Goal: Task Accomplishment & Management: Complete application form

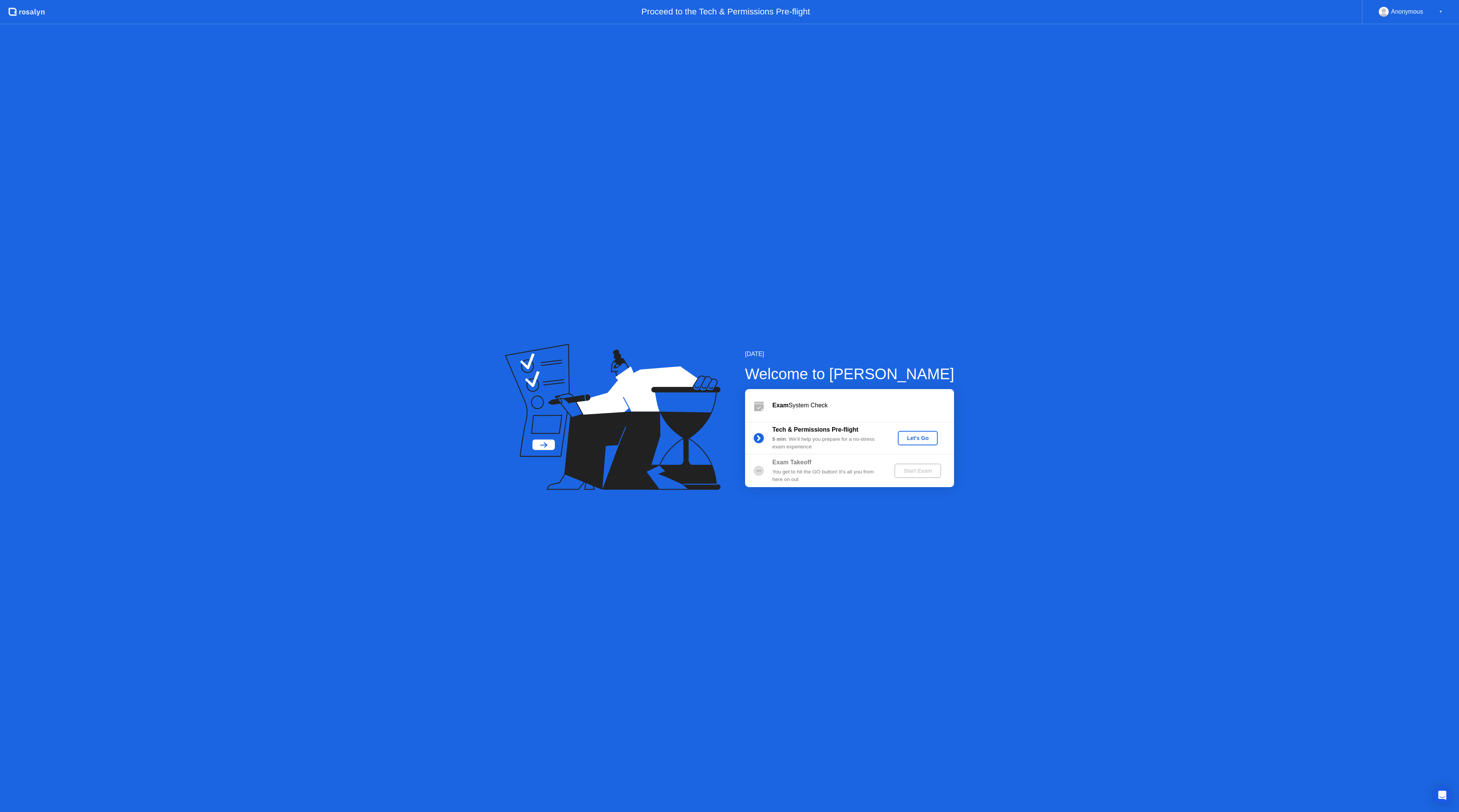
click at [911, 439] on div "Let's Go" at bounding box center [918, 438] width 34 height 6
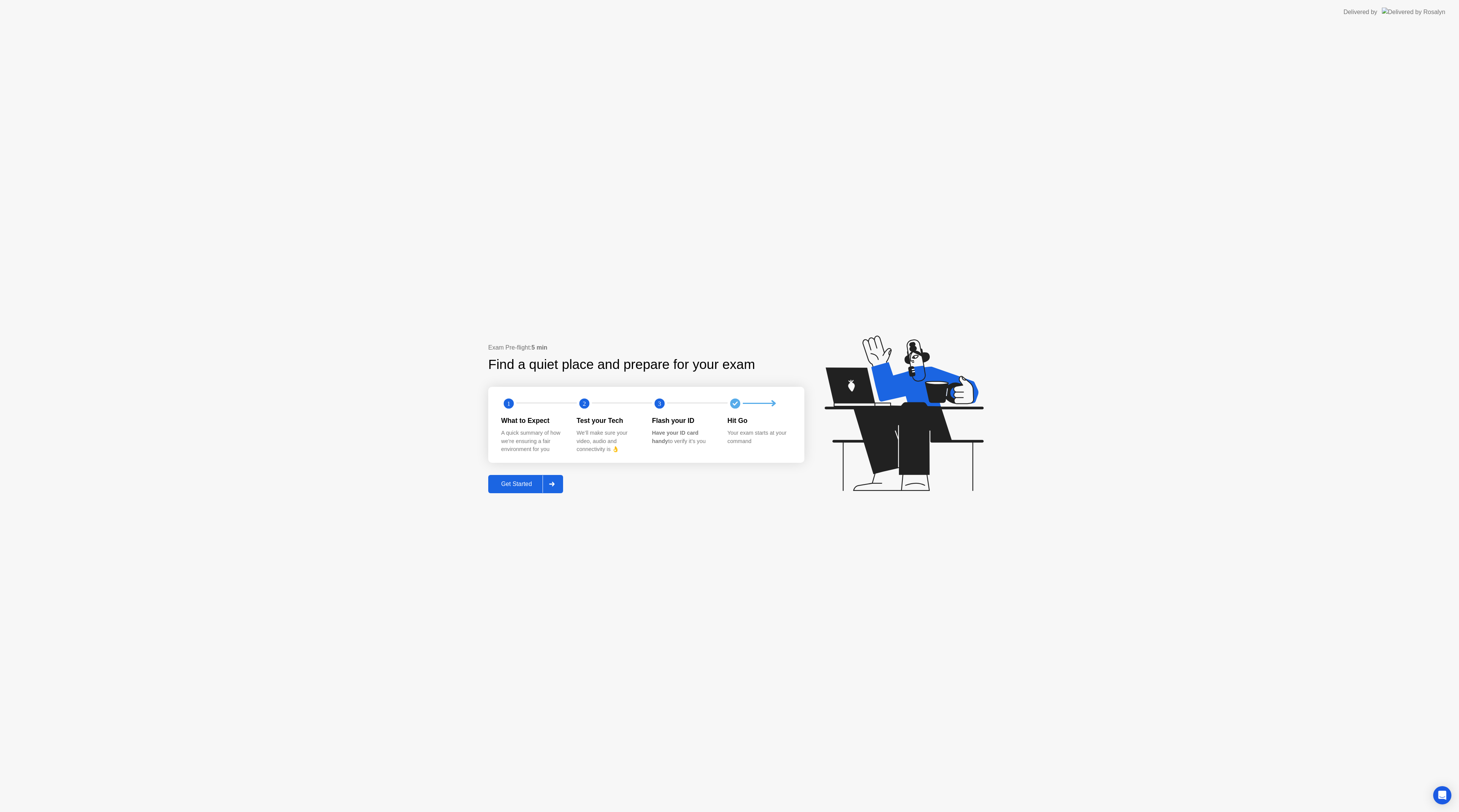
click at [526, 483] on div "Get Started" at bounding box center [517, 484] width 52 height 7
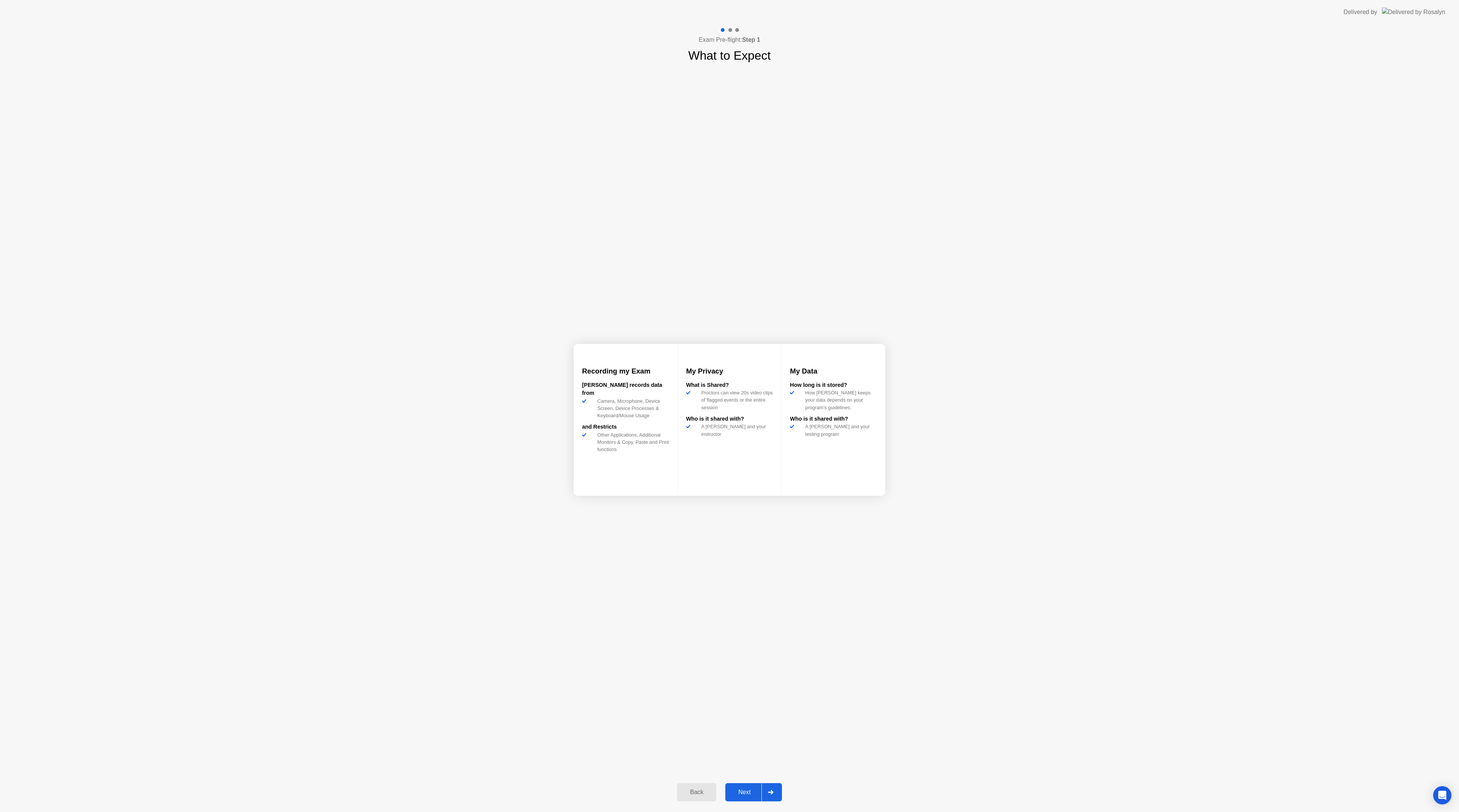
click at [746, 793] on div "Next" at bounding box center [745, 792] width 34 height 7
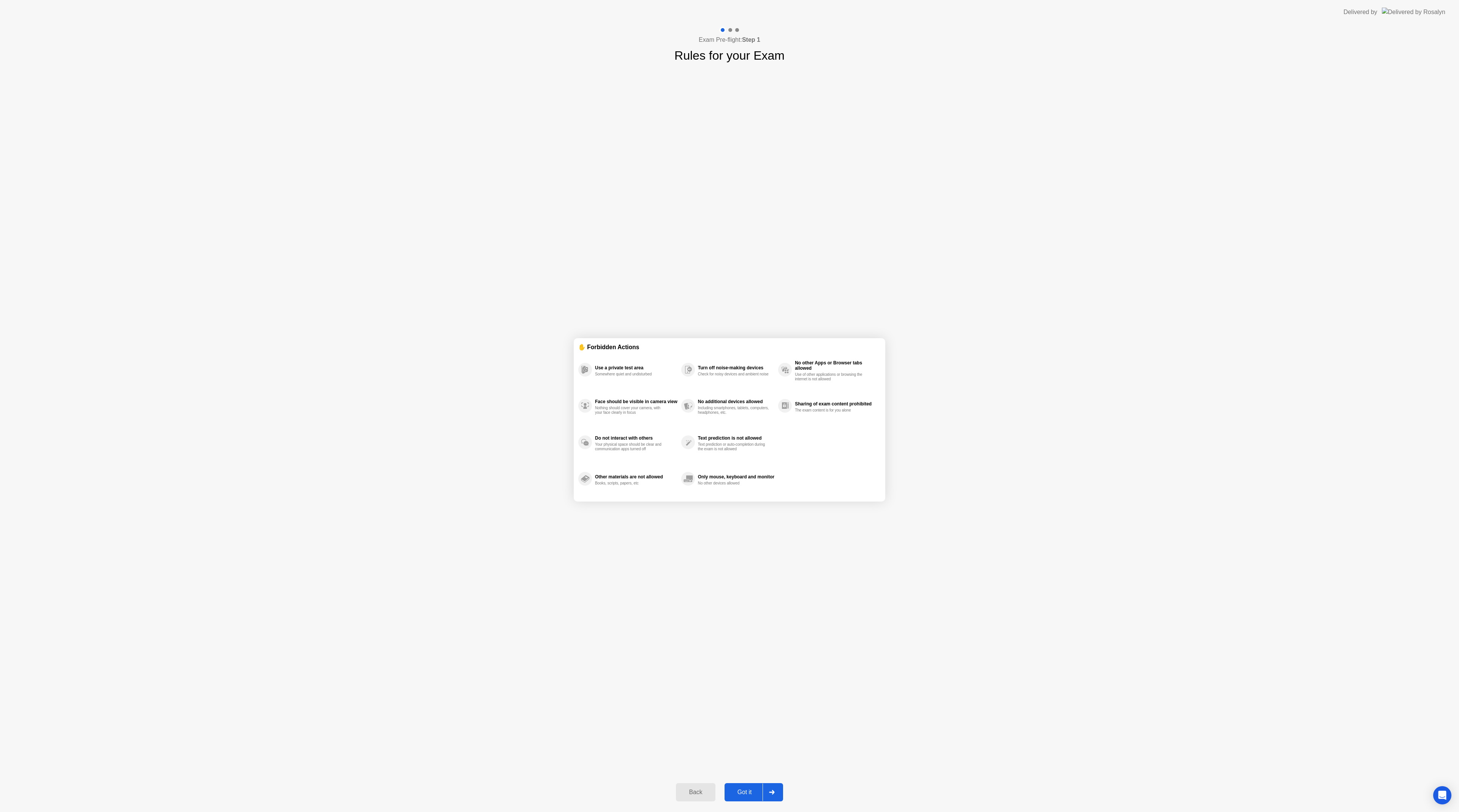
click at [743, 794] on div "Got it" at bounding box center [744, 792] width 36 height 7
select select "**********"
select select "*******"
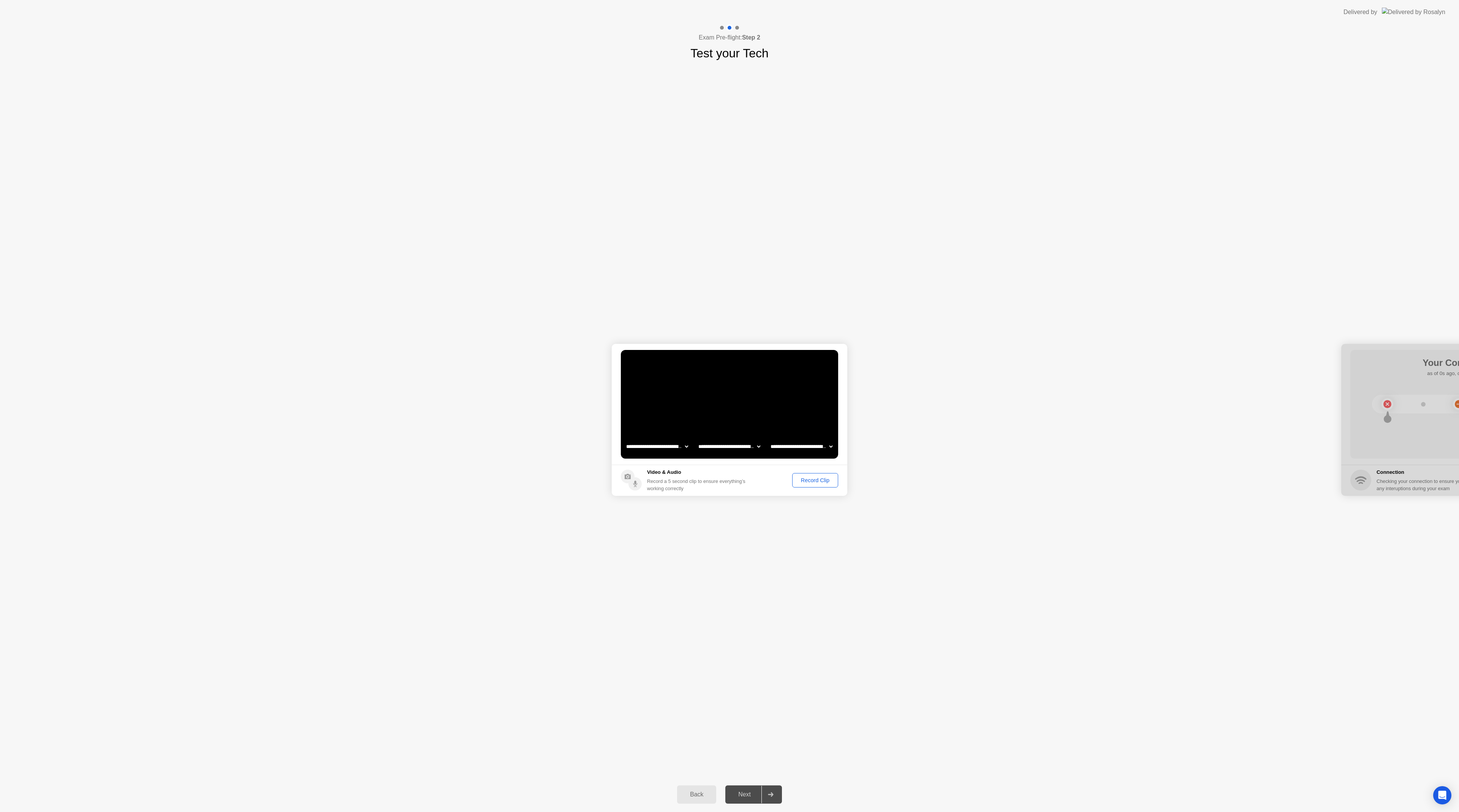
click at [818, 479] on div "Record Clip" at bounding box center [815, 480] width 41 height 6
click at [787, 480] on div "Replay Clip" at bounding box center [773, 480] width 49 height 6
click at [750, 795] on div "Next" at bounding box center [745, 794] width 34 height 7
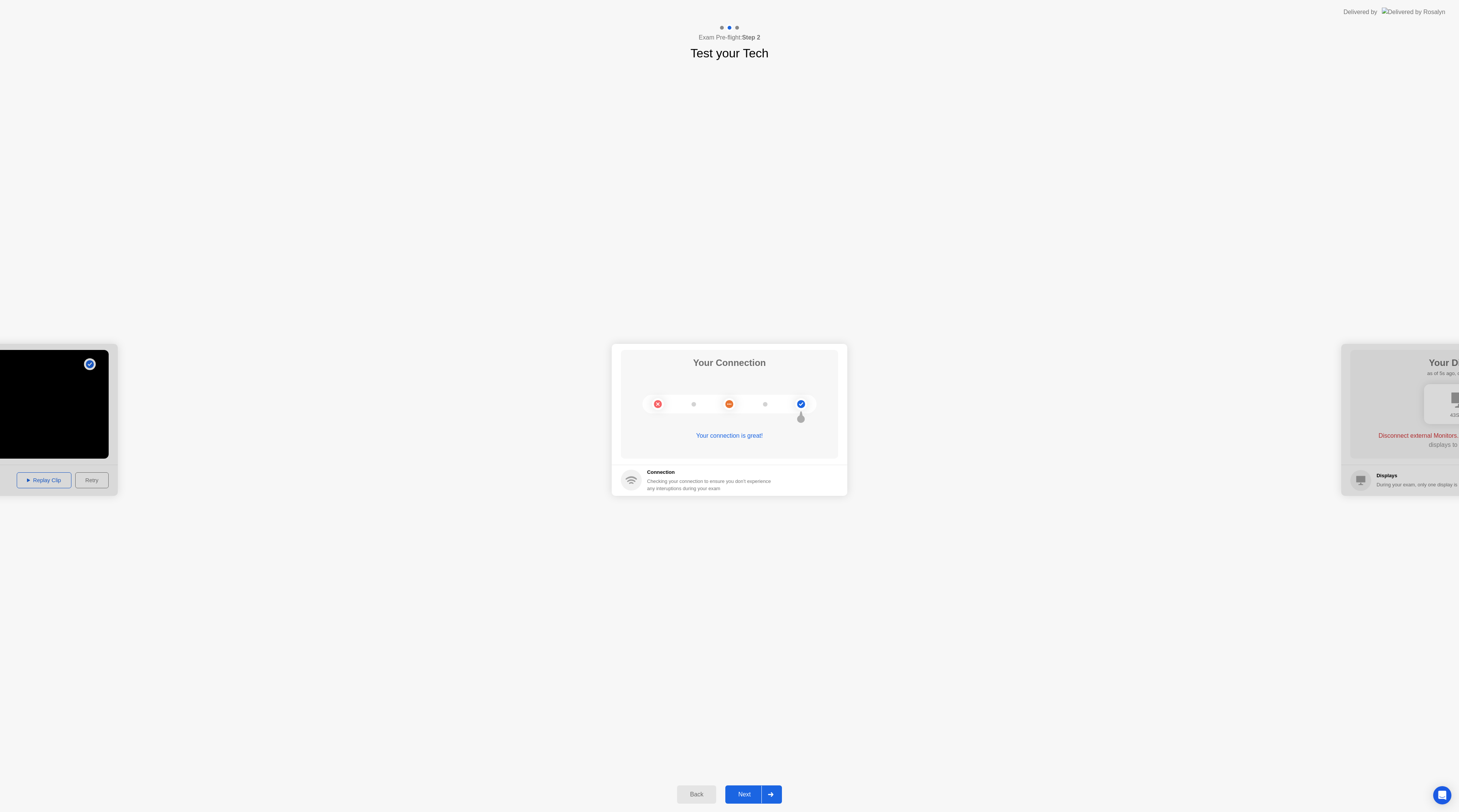
click at [747, 796] on div "Next" at bounding box center [745, 794] width 34 height 7
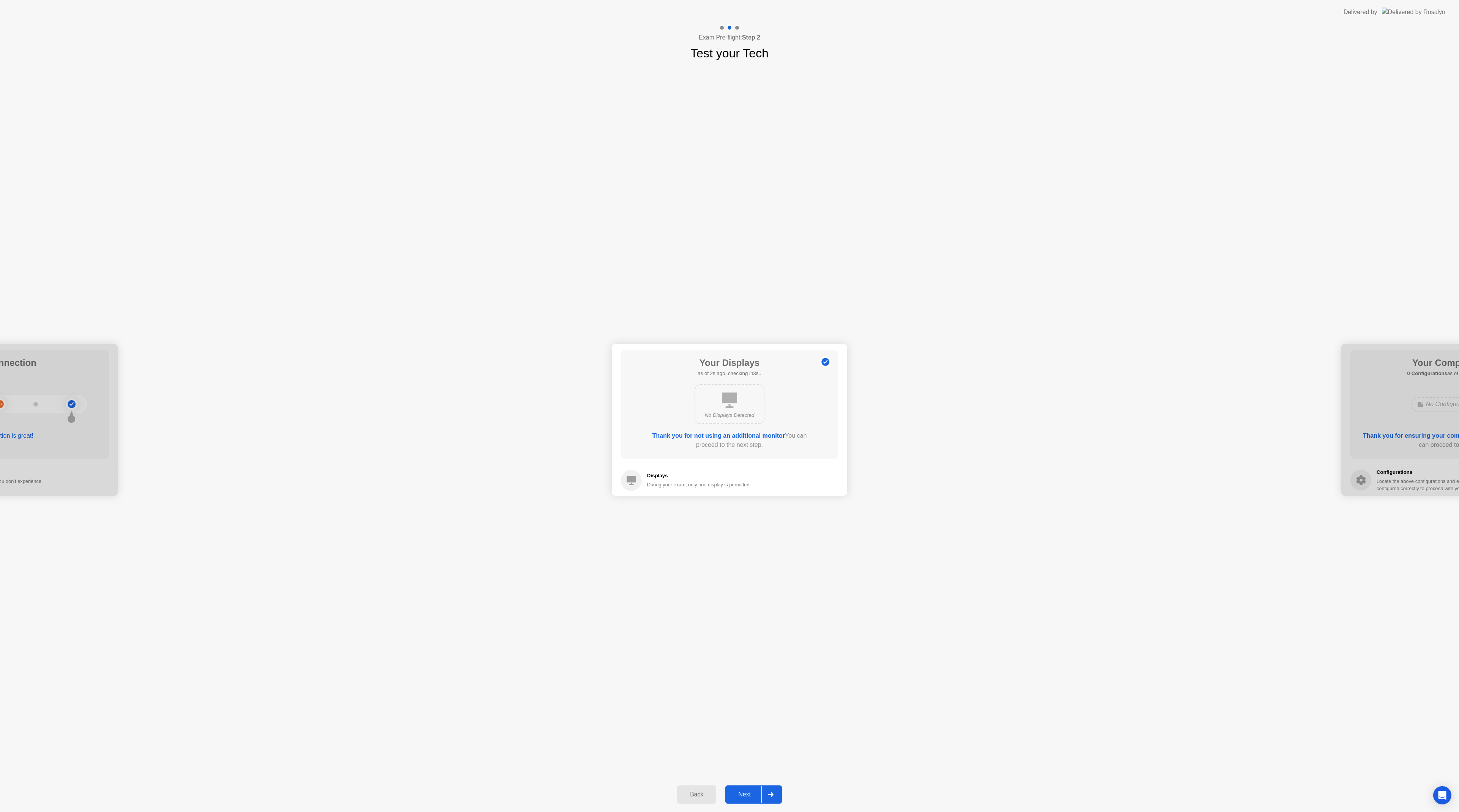
click at [744, 794] on div "Next" at bounding box center [745, 794] width 34 height 7
click at [741, 793] on div "Next" at bounding box center [745, 794] width 34 height 7
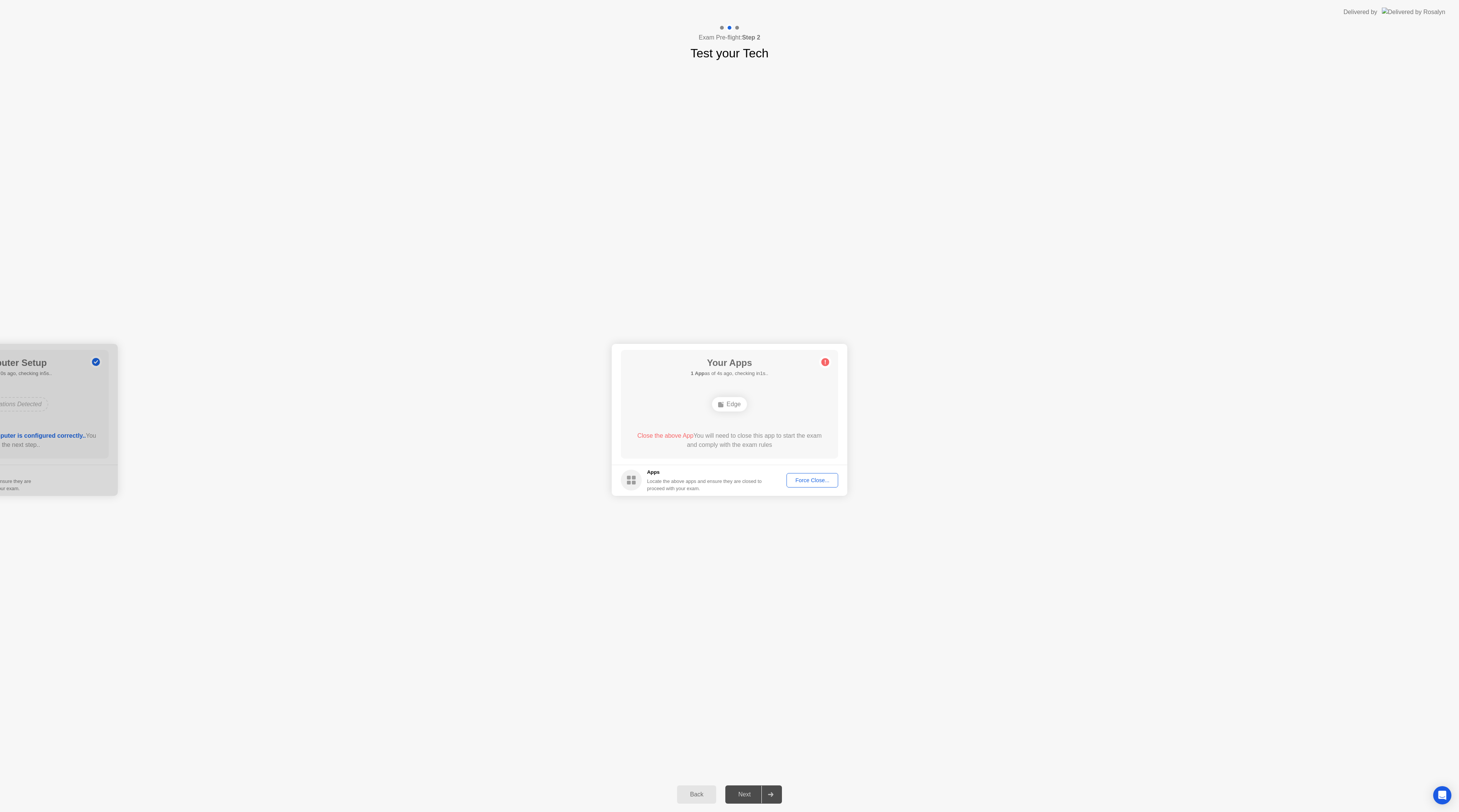
click at [732, 404] on div "Edge" at bounding box center [729, 404] width 35 height 14
click at [762, 419] on div "Your Apps 1 App as of 4s ago, checking in1s.. Edge Close the above App You will…" at bounding box center [730, 404] width 217 height 109
click at [771, 412] on div "Edge" at bounding box center [729, 404] width 174 height 20
click at [818, 478] on div "Force Close..." at bounding box center [812, 480] width 46 height 6
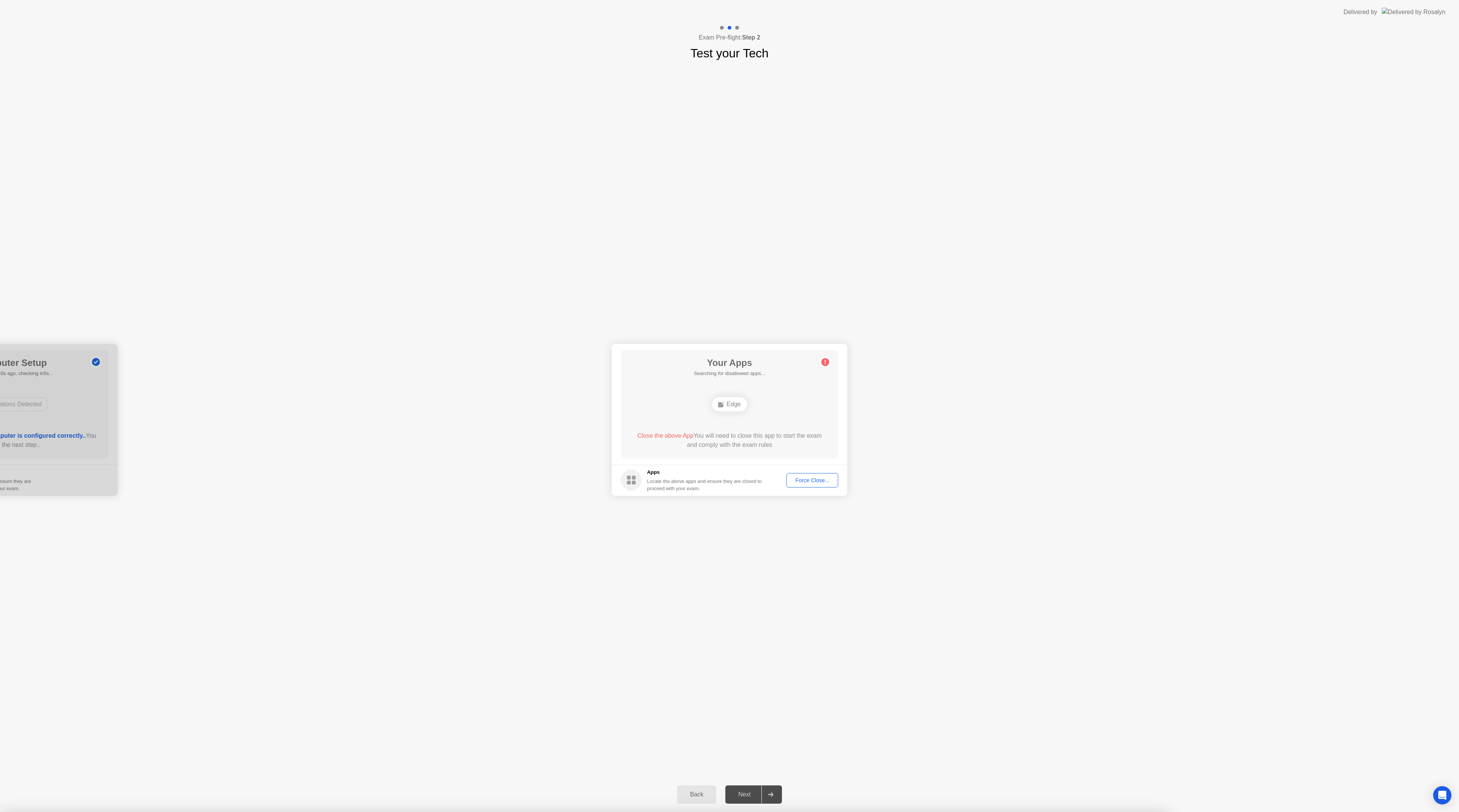
click at [737, 407] on div "Edge" at bounding box center [729, 404] width 35 height 14
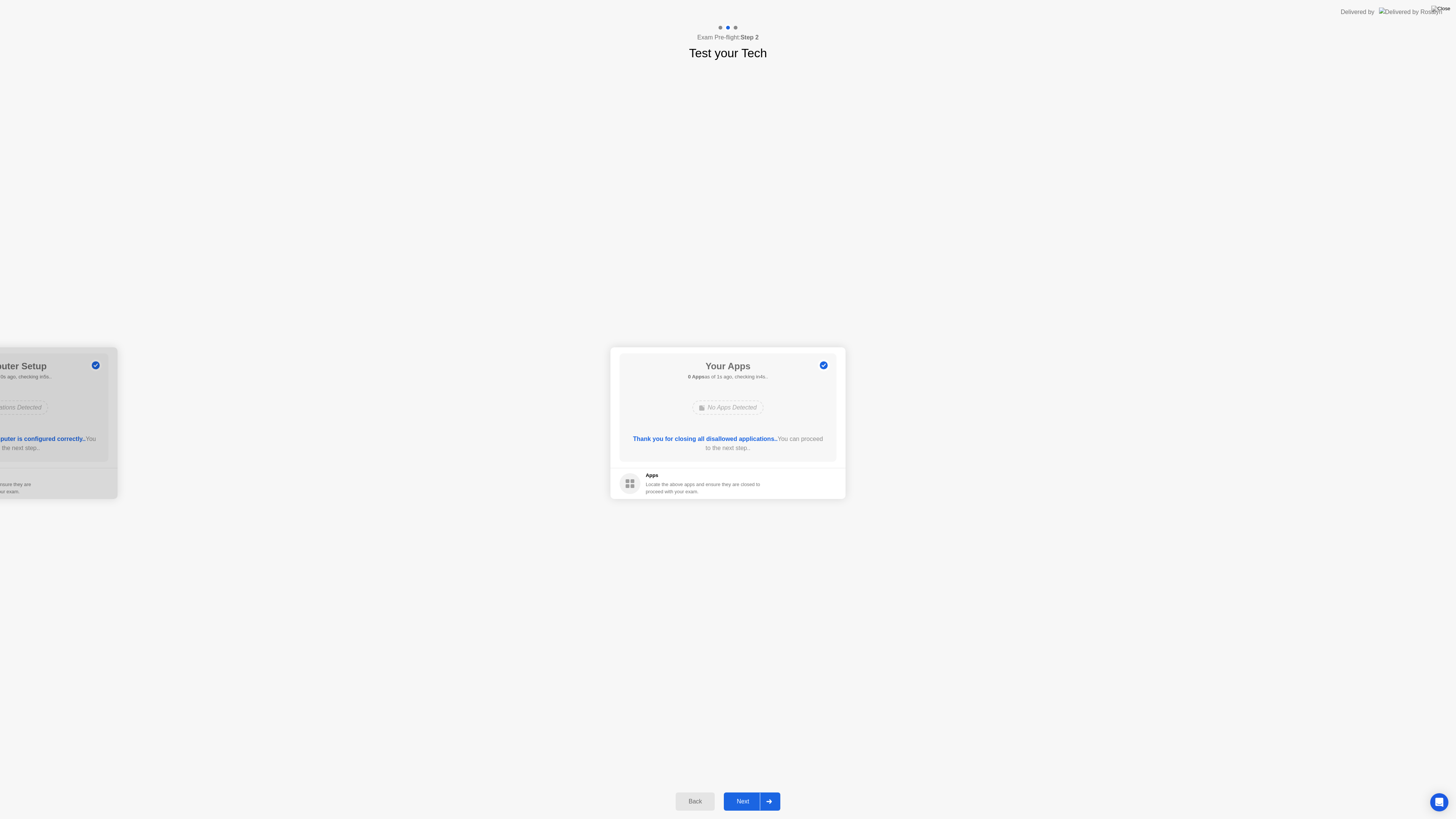
click at [786, 395] on div "Your Apps 0 Apps as of 1s ago, checking in4s.. No Apps Detected Thank you for c…" at bounding box center [728, 408] width 217 height 109
click at [742, 805] on div "Next" at bounding box center [743, 801] width 34 height 7
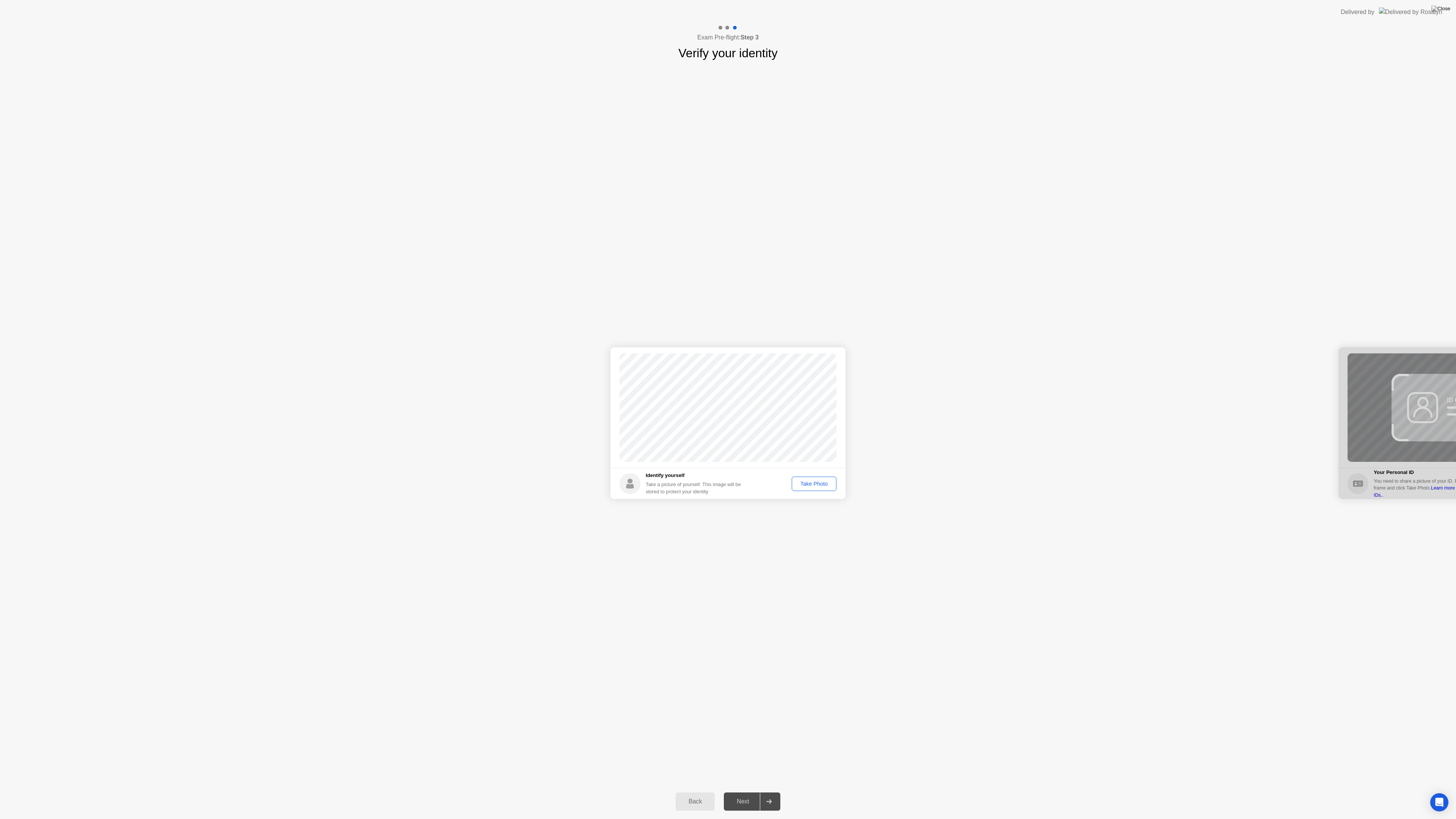
click at [812, 484] on div "Take Photo" at bounding box center [814, 484] width 40 height 6
click at [824, 484] on div "Retake" at bounding box center [819, 484] width 29 height 6
click at [824, 483] on div "Take Photo" at bounding box center [814, 484] width 40 height 6
click at [814, 484] on div "Retake" at bounding box center [819, 484] width 29 height 6
click at [822, 483] on div "Take Photo" at bounding box center [814, 484] width 40 height 6
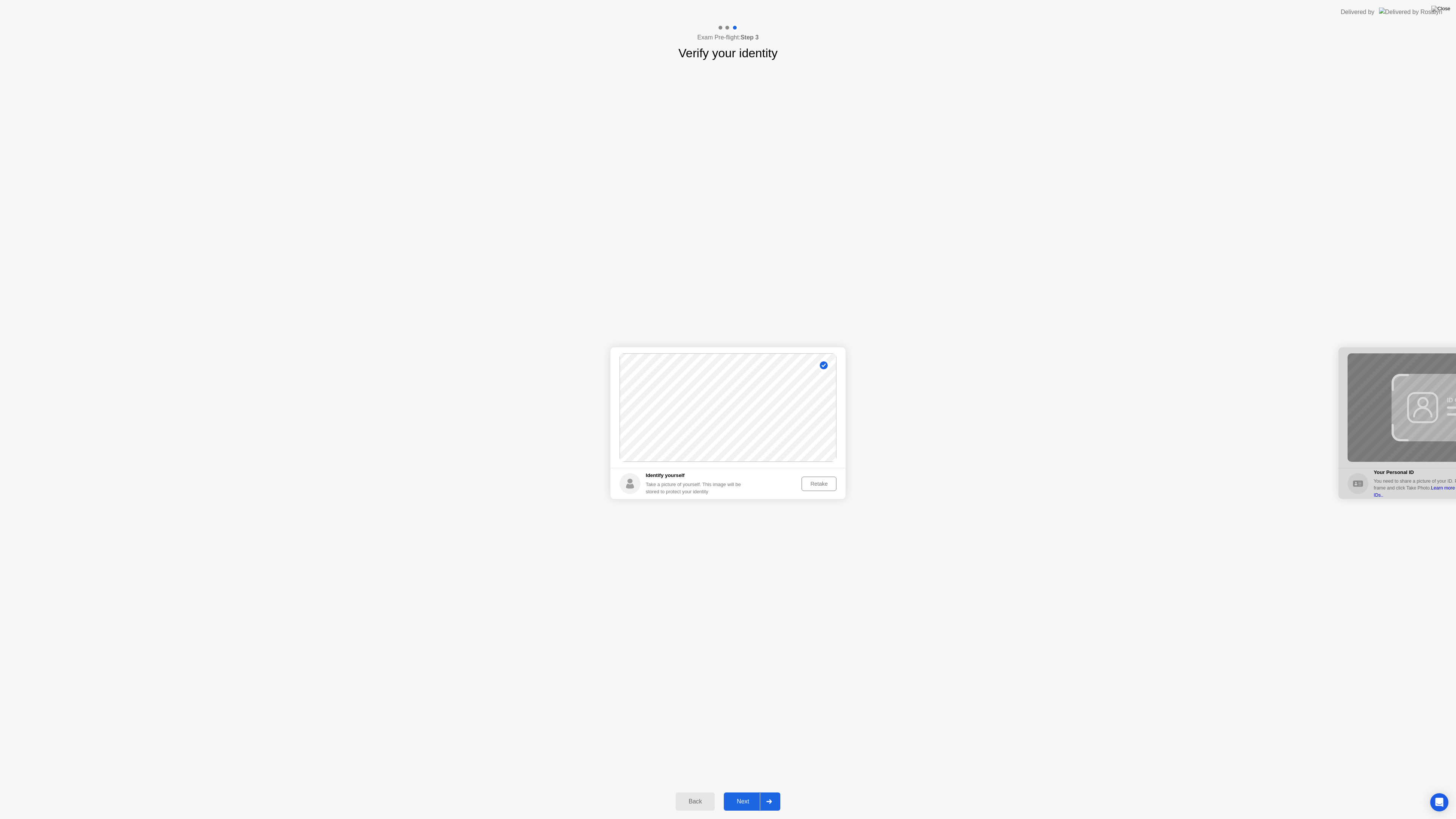
click at [746, 803] on div "Next" at bounding box center [743, 801] width 34 height 7
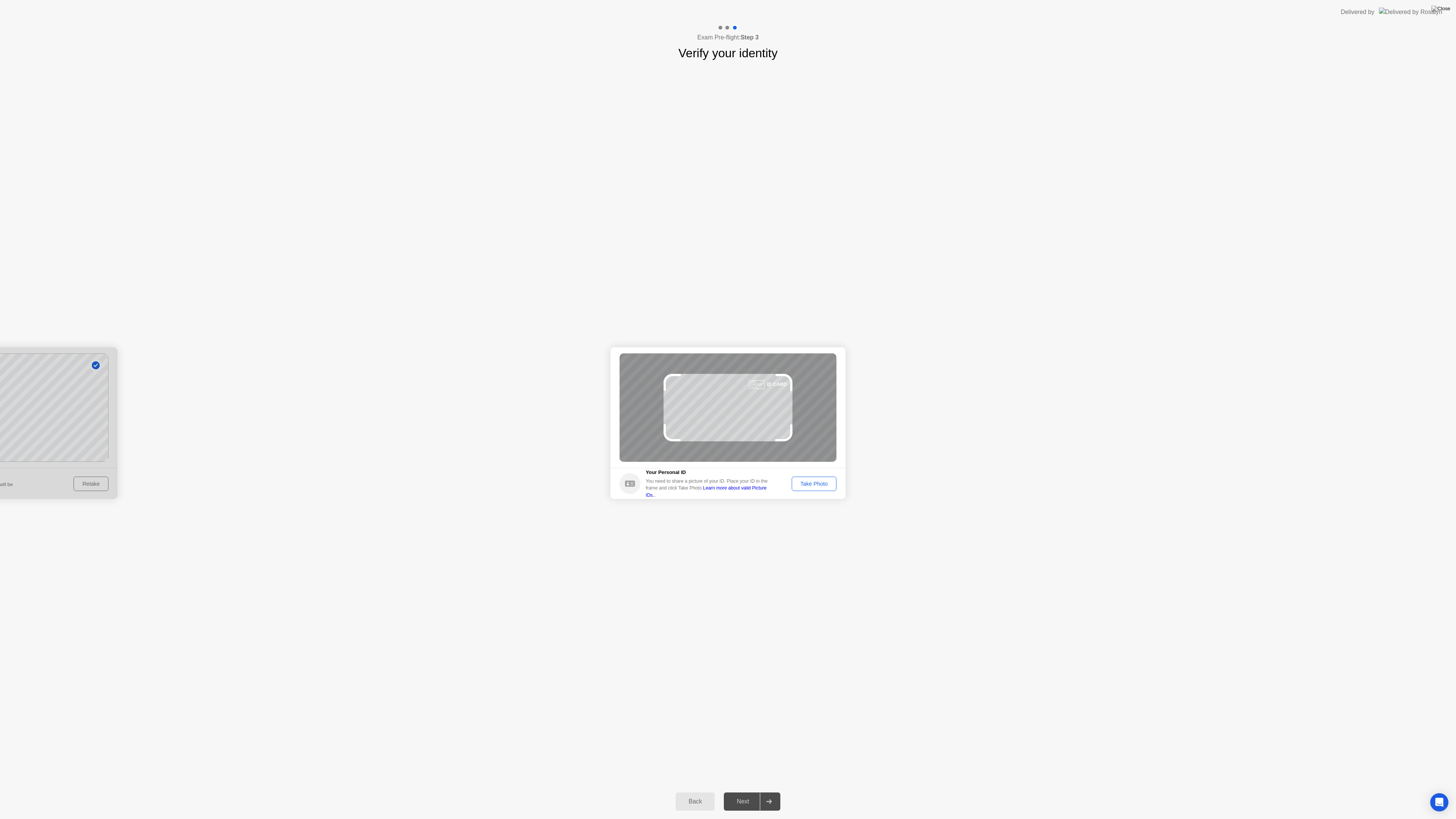
click at [820, 485] on div "Take Photo" at bounding box center [814, 484] width 40 height 6
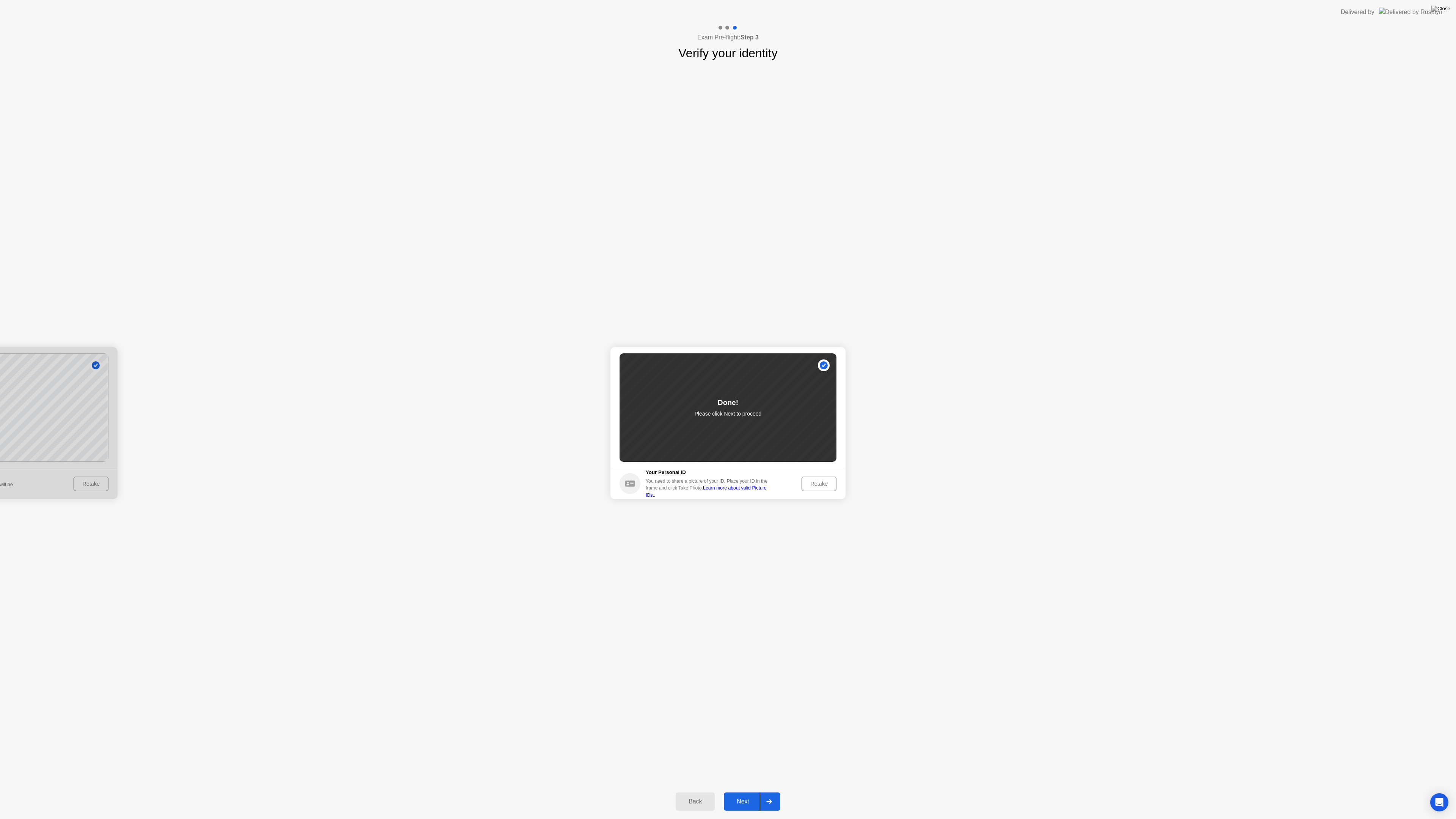
click at [746, 803] on div "Next" at bounding box center [743, 801] width 34 height 7
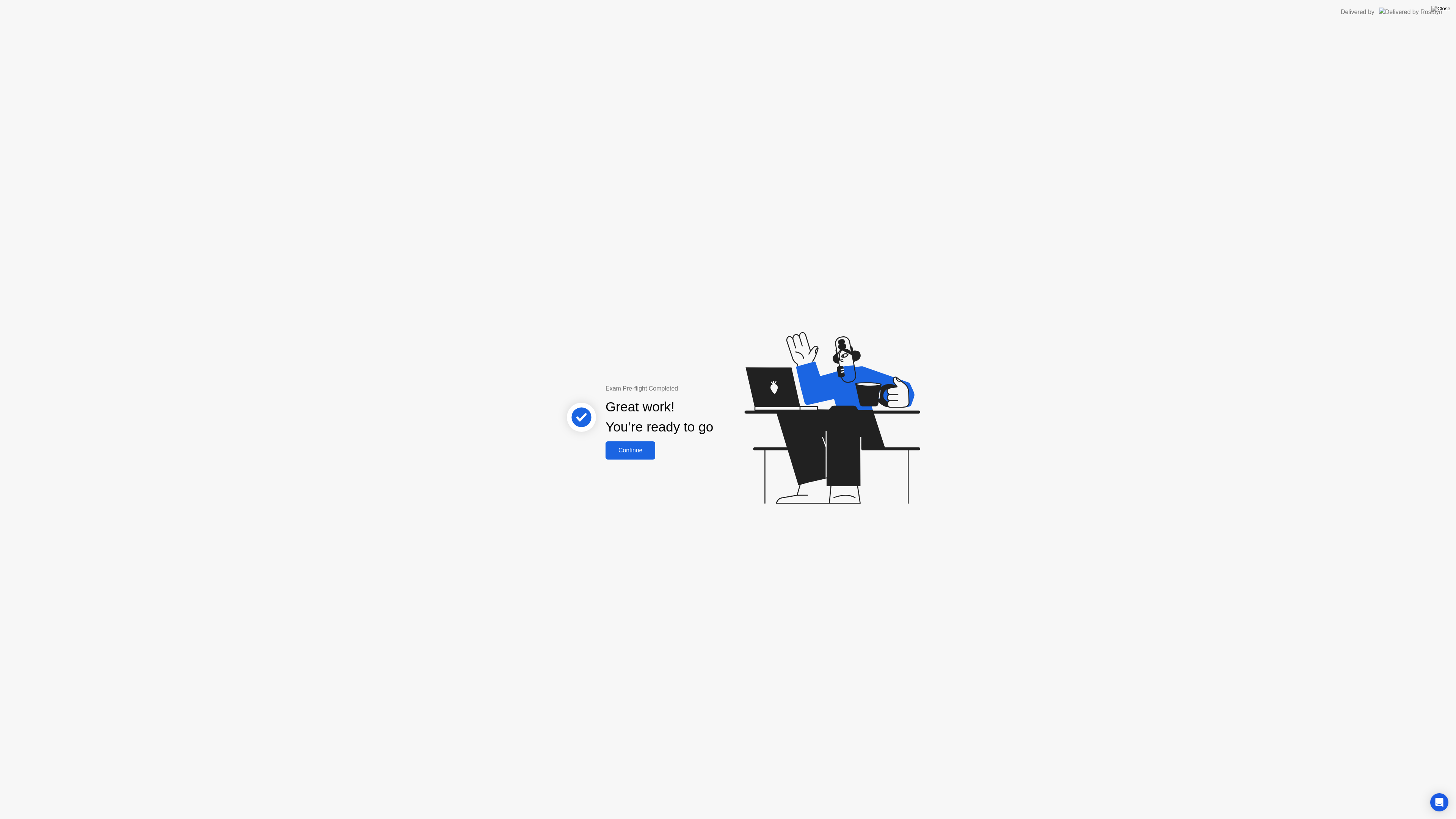
click at [638, 453] on div "Continue" at bounding box center [630, 450] width 45 height 7
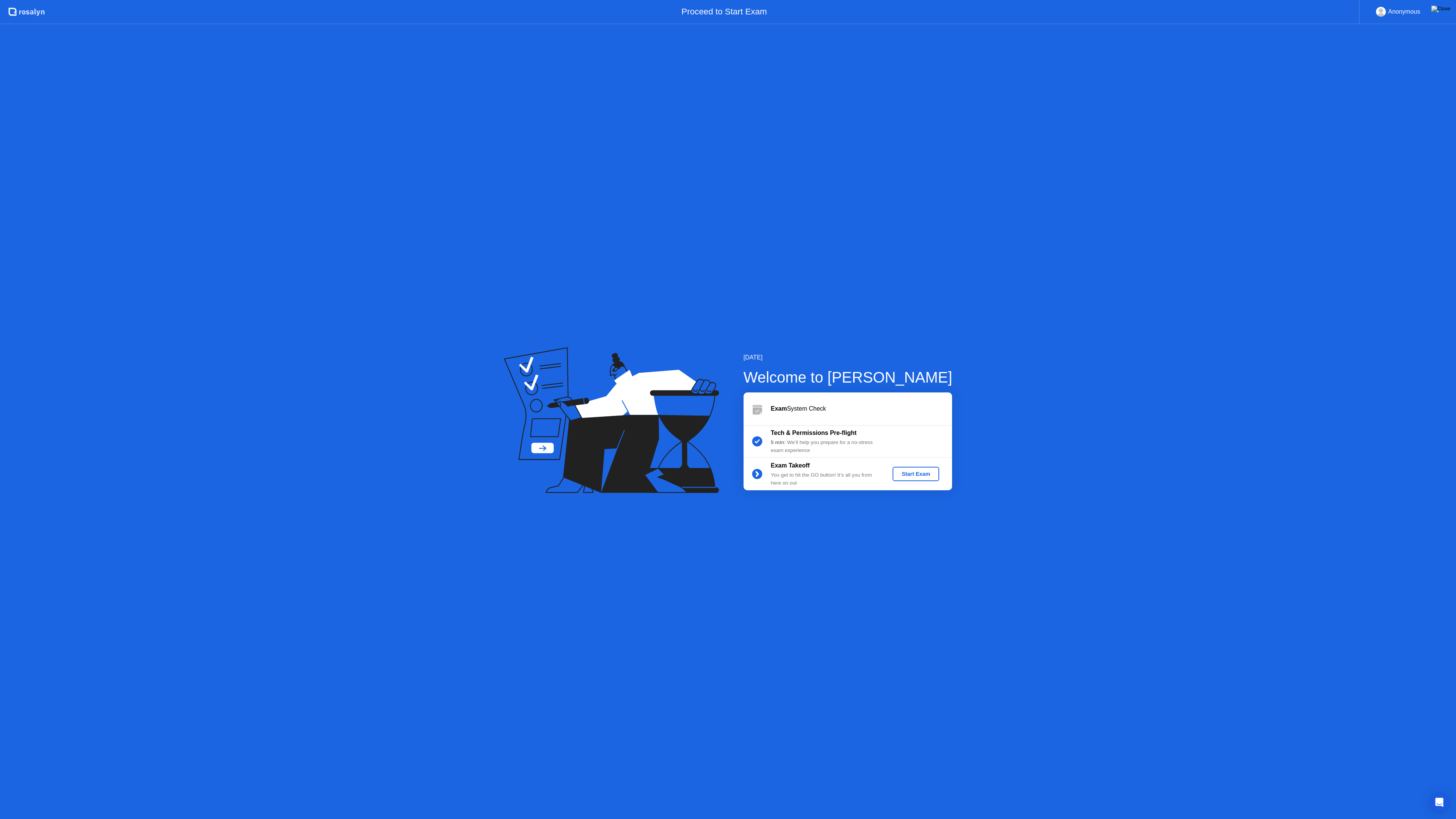
click at [1449, 8] on img at bounding box center [1441, 8] width 19 height 6
